Goal: Use online tool/utility: Utilize a website feature to perform a specific function

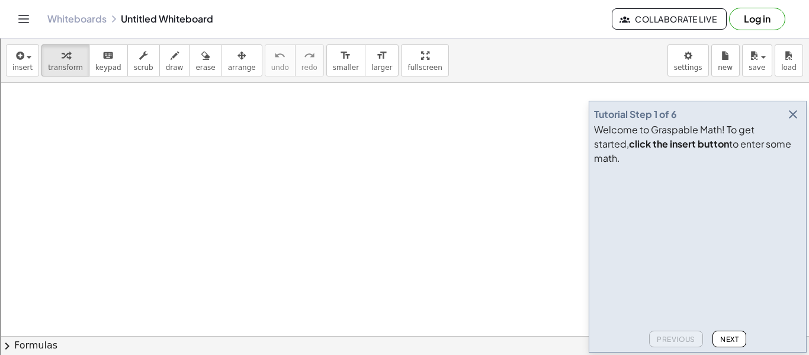
click at [786, 121] on icon "button" at bounding box center [793, 114] width 14 height 14
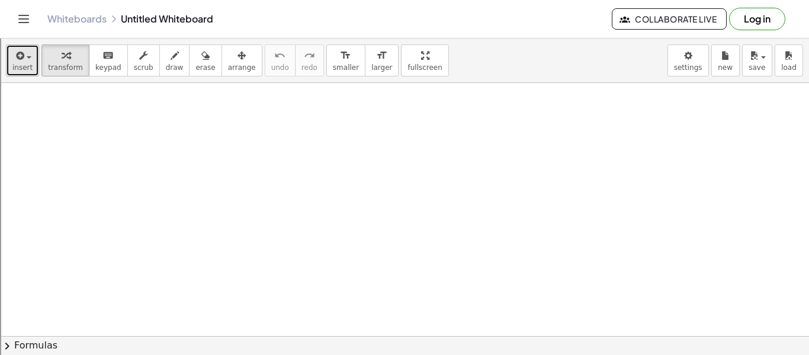
click at [30, 60] on div "button" at bounding box center [22, 55] width 20 height 14
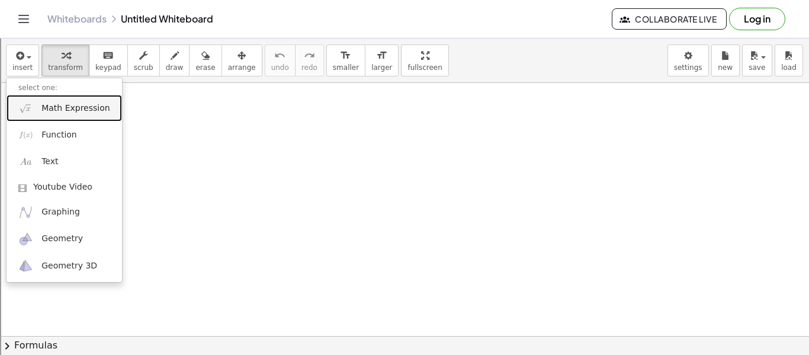
click at [61, 114] on span "Math Expression" at bounding box center [75, 108] width 68 height 12
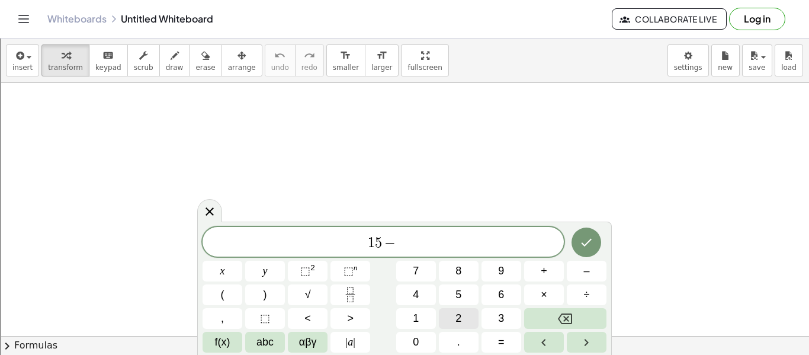
scroll to position [4, 0]
drag, startPoint x: 410, startPoint y: 245, endPoint x: 355, endPoint y: 242, distance: 55.2
click at [355, 242] on span "1 5 − 1 0" at bounding box center [383, 243] width 361 height 17
click at [586, 288] on span "÷" at bounding box center [587, 295] width 6 height 16
click at [405, 235] on span "÷" at bounding box center [383, 243] width 361 height 17
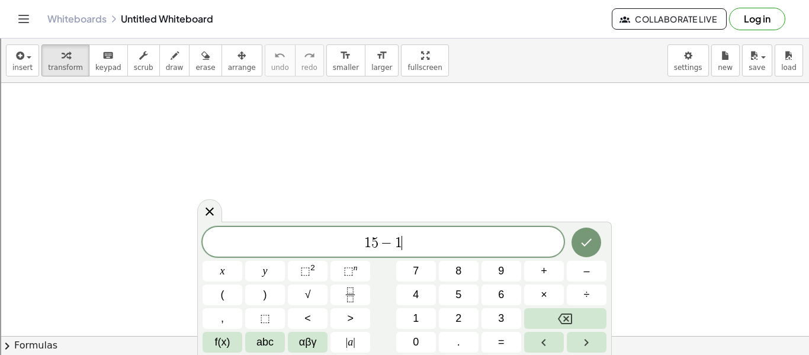
scroll to position [8, 0]
drag, startPoint x: 410, startPoint y: 241, endPoint x: 328, endPoint y: 244, distance: 82.4
click at [328, 244] on span "1 5 − 1 0" at bounding box center [383, 243] width 361 height 17
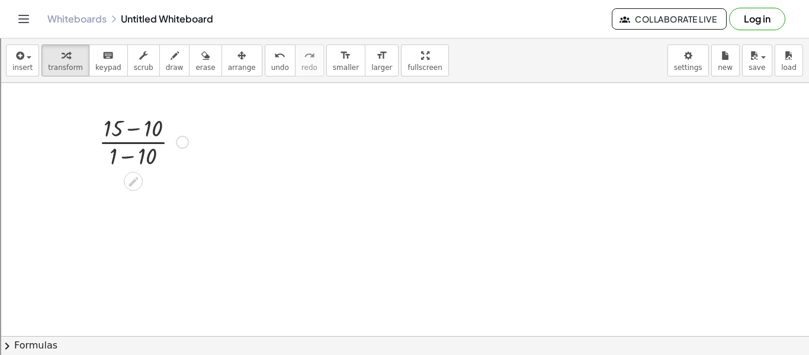
click at [135, 132] on div at bounding box center [143, 140] width 101 height 59
click at [129, 155] on div at bounding box center [143, 142] width 101 height 59
click at [29, 54] on div "button" at bounding box center [22, 55] width 20 height 14
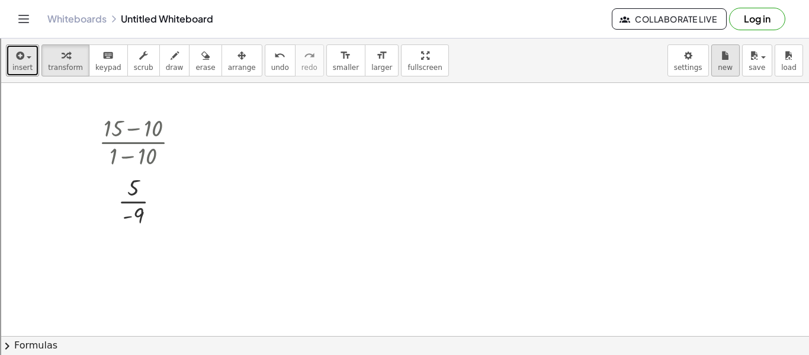
click at [722, 54] on icon "button" at bounding box center [725, 56] width 8 height 14
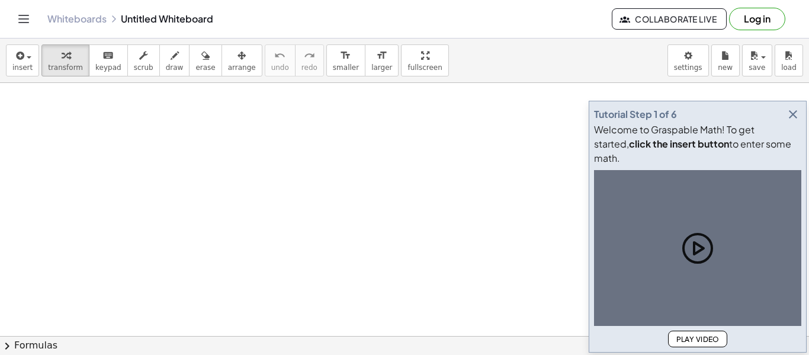
click at [788, 121] on icon "button" at bounding box center [793, 114] width 14 height 14
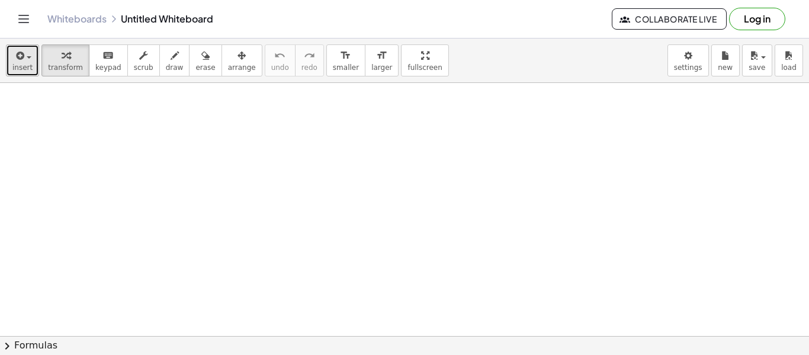
click at [30, 57] on button "insert" at bounding box center [22, 60] width 33 height 32
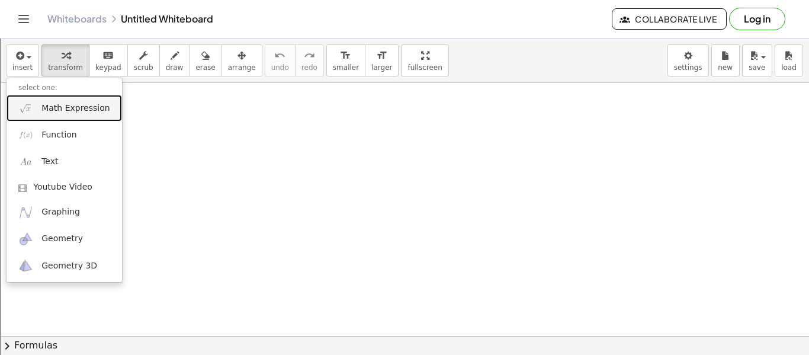
click at [60, 97] on link "Math Expression" at bounding box center [64, 108] width 115 height 27
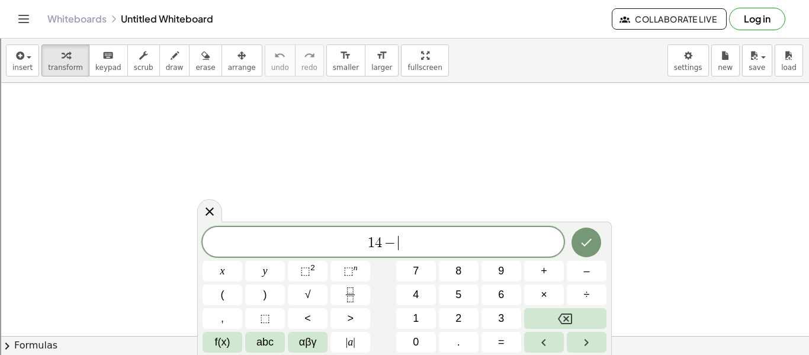
scroll to position [2, 0]
drag, startPoint x: 410, startPoint y: 253, endPoint x: 332, endPoint y: 242, distance: 79.5
click at [332, 242] on div "**** 1 4 − 9" at bounding box center [383, 242] width 361 height 30
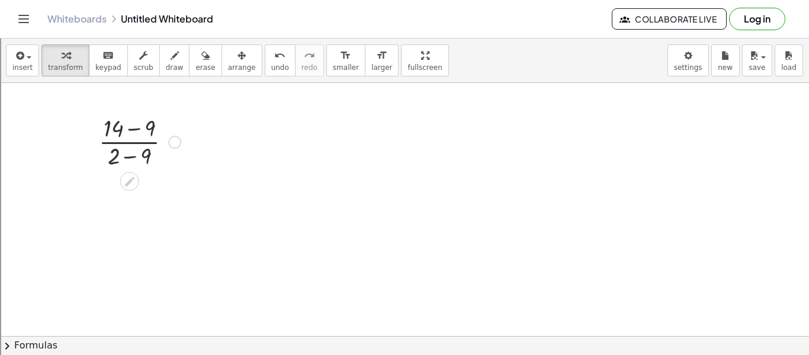
click at [132, 134] on div at bounding box center [140, 140] width 94 height 59
click at [132, 157] on div at bounding box center [140, 140] width 86 height 59
click at [728, 64] on span "new" at bounding box center [725, 67] width 15 height 8
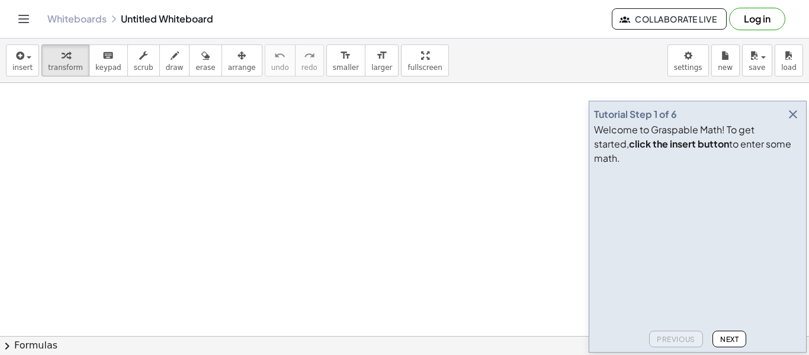
click at [794, 121] on icon "button" at bounding box center [793, 114] width 14 height 14
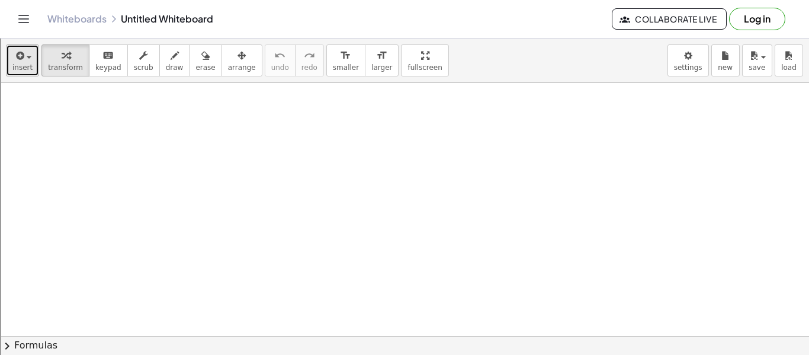
click at [25, 63] on span "insert" at bounding box center [22, 67] width 20 height 8
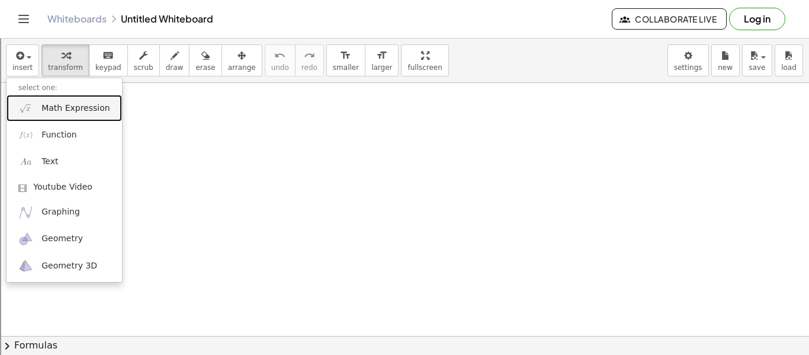
click at [67, 105] on span "Math Expression" at bounding box center [75, 108] width 68 height 12
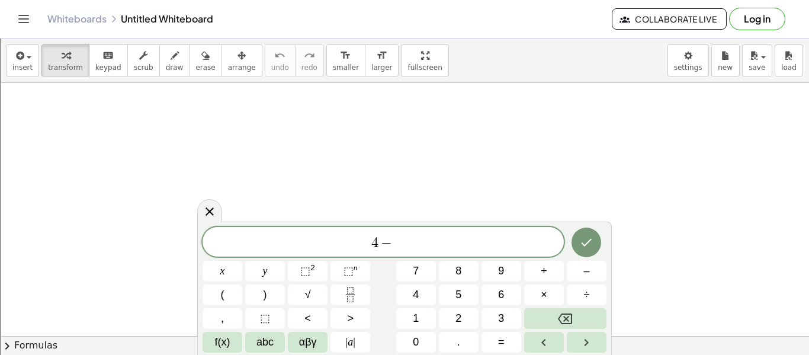
scroll to position [2, 0]
drag, startPoint x: 408, startPoint y: 239, endPoint x: 327, endPoint y: 237, distance: 81.2
click at [327, 237] on span "4 − 6" at bounding box center [383, 243] width 361 height 17
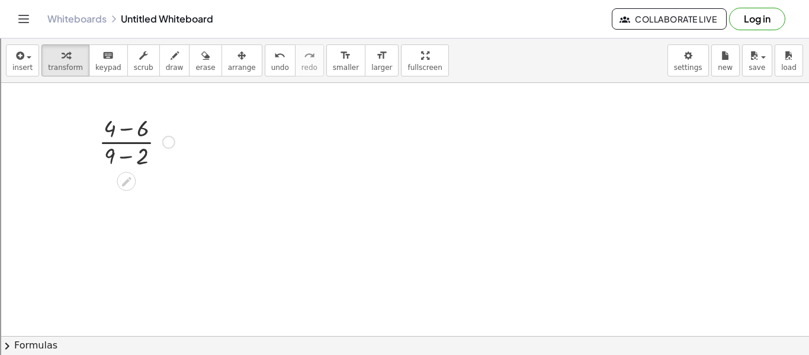
click at [129, 152] on div at bounding box center [137, 140] width 88 height 59
click at [129, 131] on div at bounding box center [137, 140] width 88 height 59
click at [27, 63] on span "insert" at bounding box center [22, 67] width 20 height 8
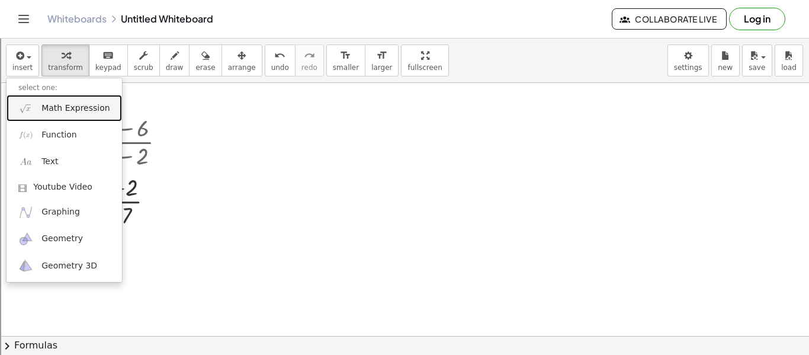
click at [53, 102] on span "Math Expression" at bounding box center [75, 108] width 68 height 12
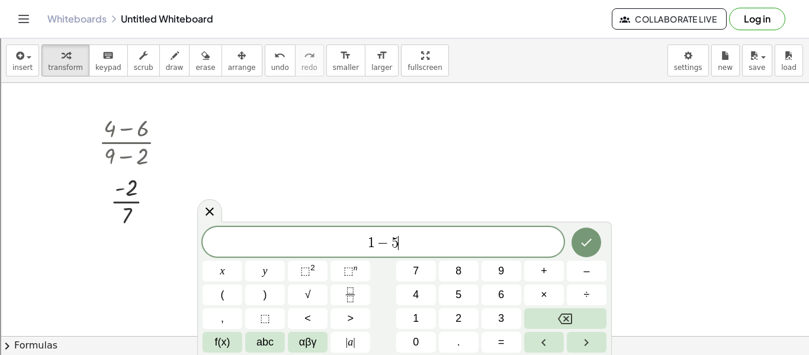
scroll to position [5, 0]
drag, startPoint x: 403, startPoint y: 243, endPoint x: 364, endPoint y: 243, distance: 39.1
click at [364, 243] on span "1 − 5" at bounding box center [383, 243] width 361 height 17
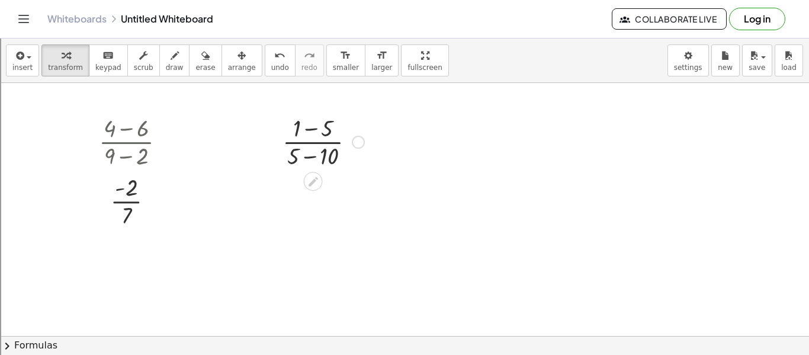
click at [316, 130] on div at bounding box center [324, 140] width 94 height 59
click at [314, 216] on div at bounding box center [324, 200] width 94 height 59
drag, startPoint x: 309, startPoint y: 214, endPoint x: 294, endPoint y: 196, distance: 23.6
click at [294, 196] on div at bounding box center [324, 200] width 94 height 59
click at [305, 190] on div at bounding box center [324, 200] width 94 height 59
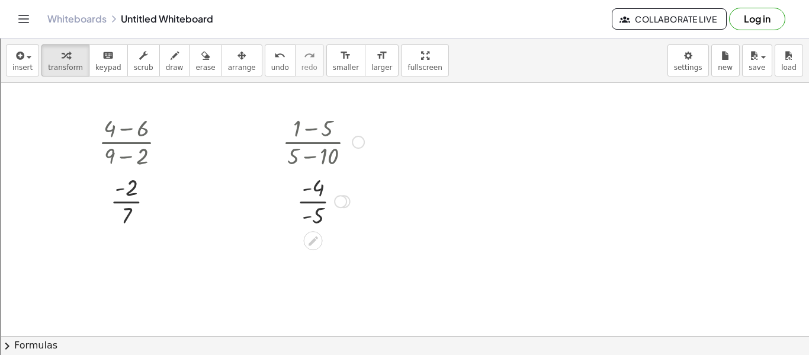
click at [308, 212] on div at bounding box center [324, 200] width 94 height 59
